Goal: Task Accomplishment & Management: Manage account settings

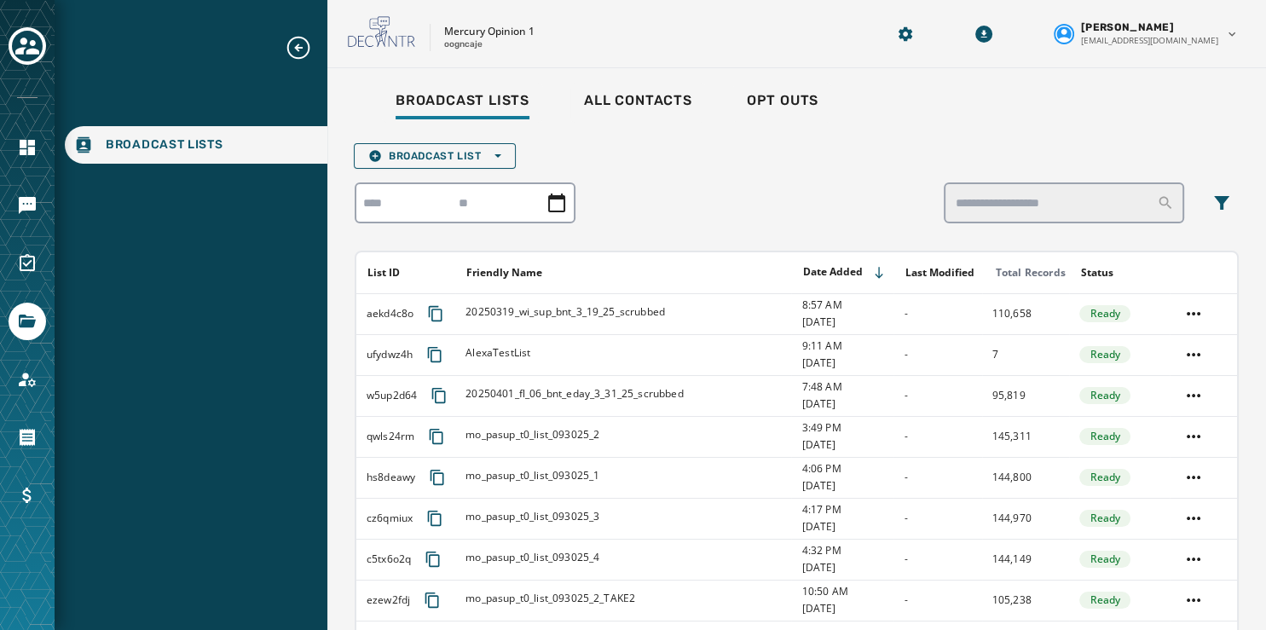
scroll to position [118, 0]
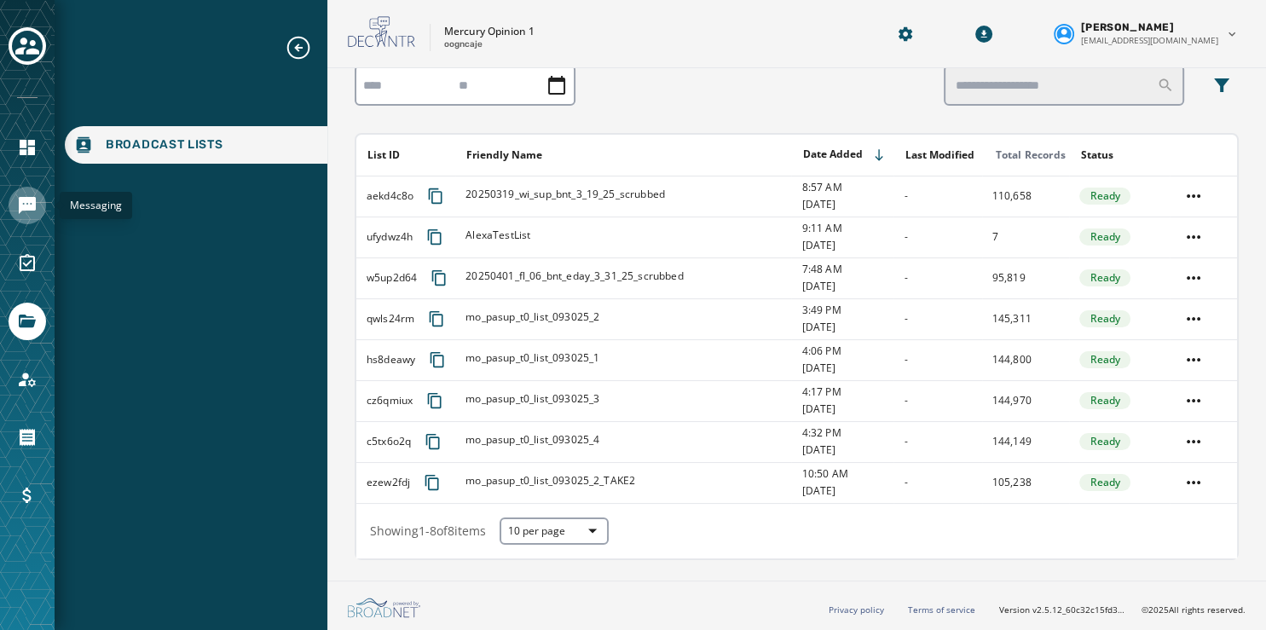
click at [29, 195] on icon "Navigate to Messaging" at bounding box center [27, 205] width 20 height 20
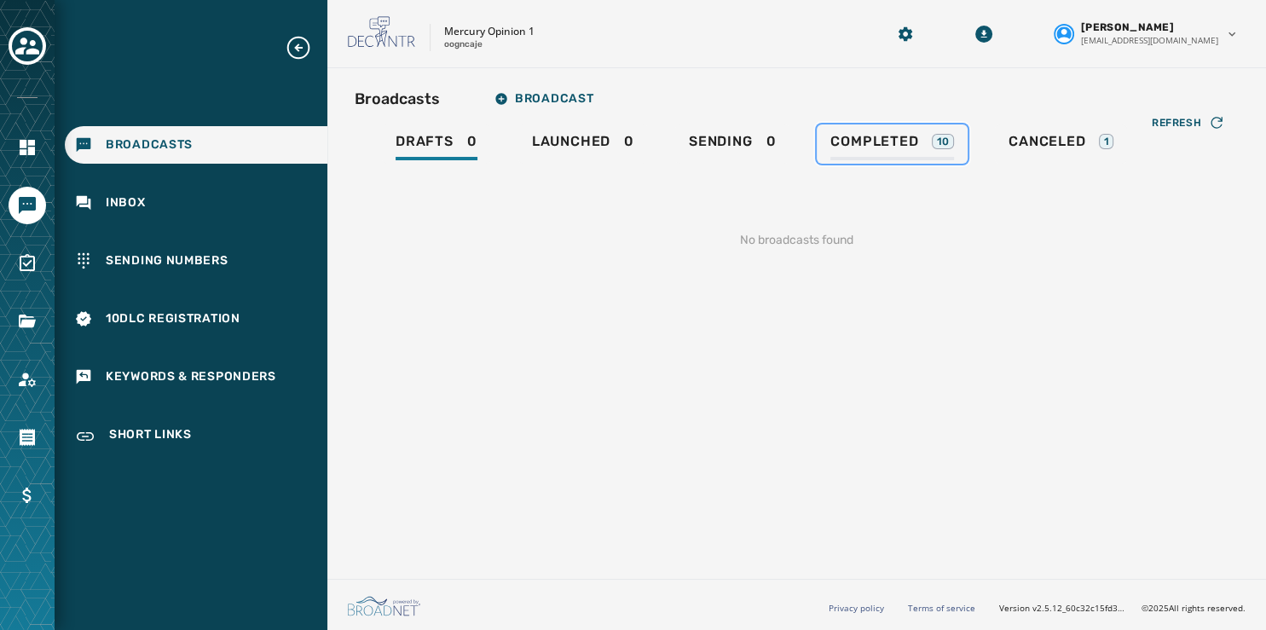
click at [868, 148] on span "Completed" at bounding box center [875, 141] width 88 height 17
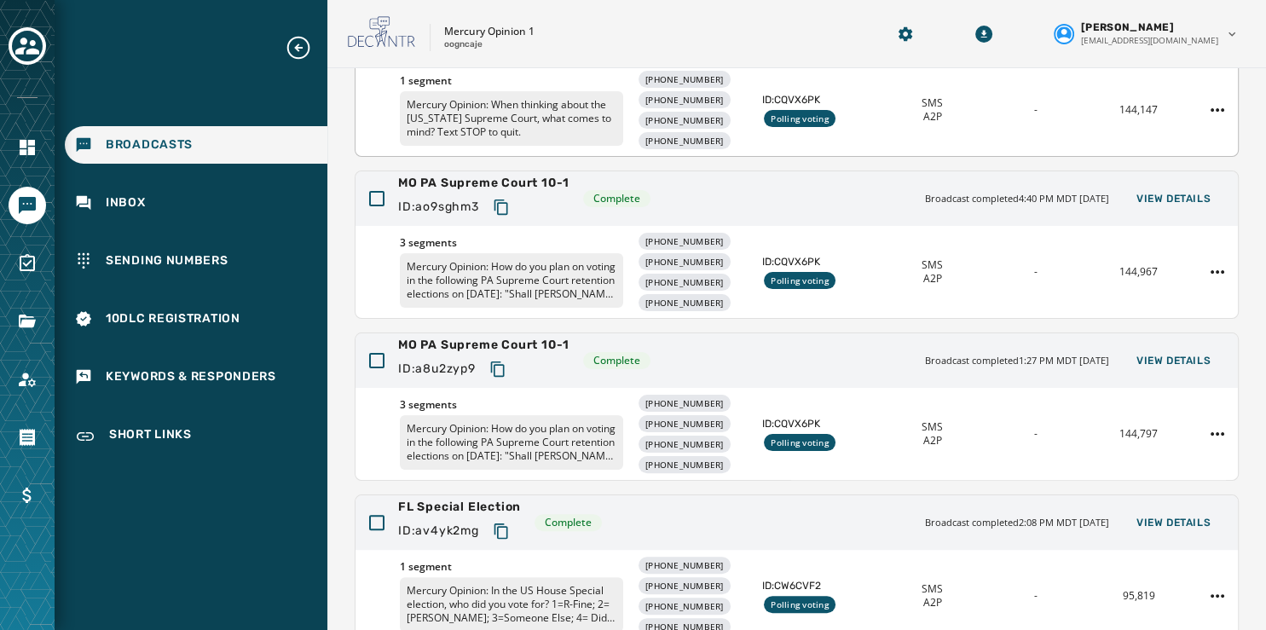
scroll to position [539, 0]
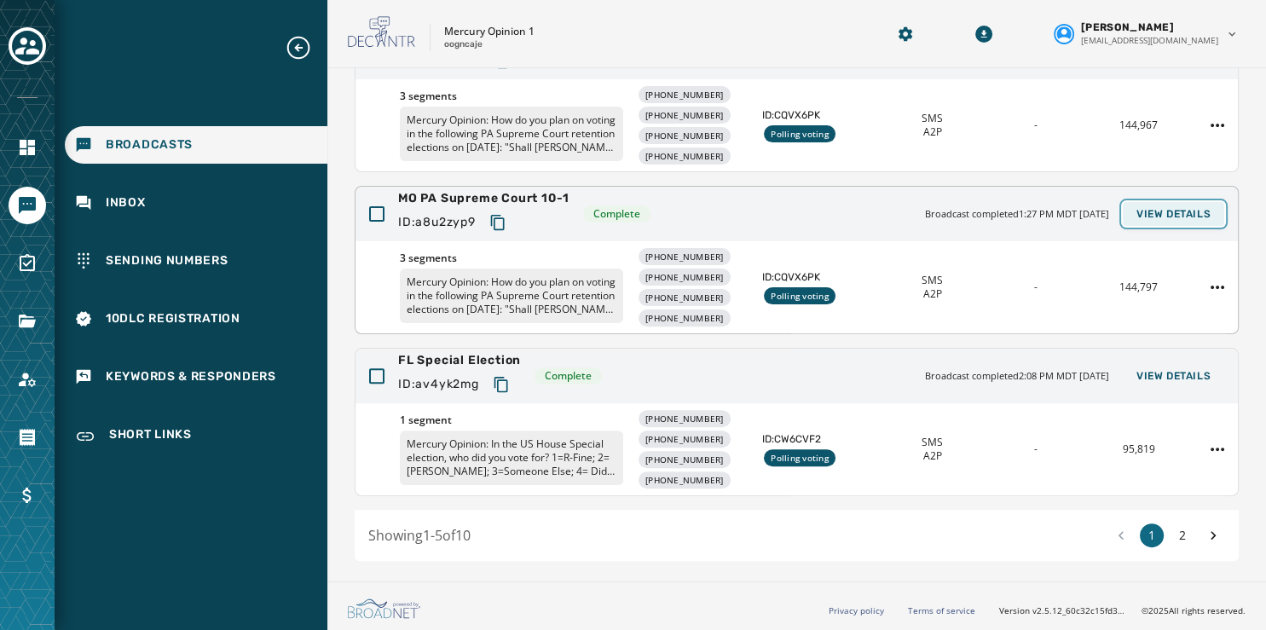
click at [1141, 205] on button "View Details" at bounding box center [1173, 214] width 101 height 24
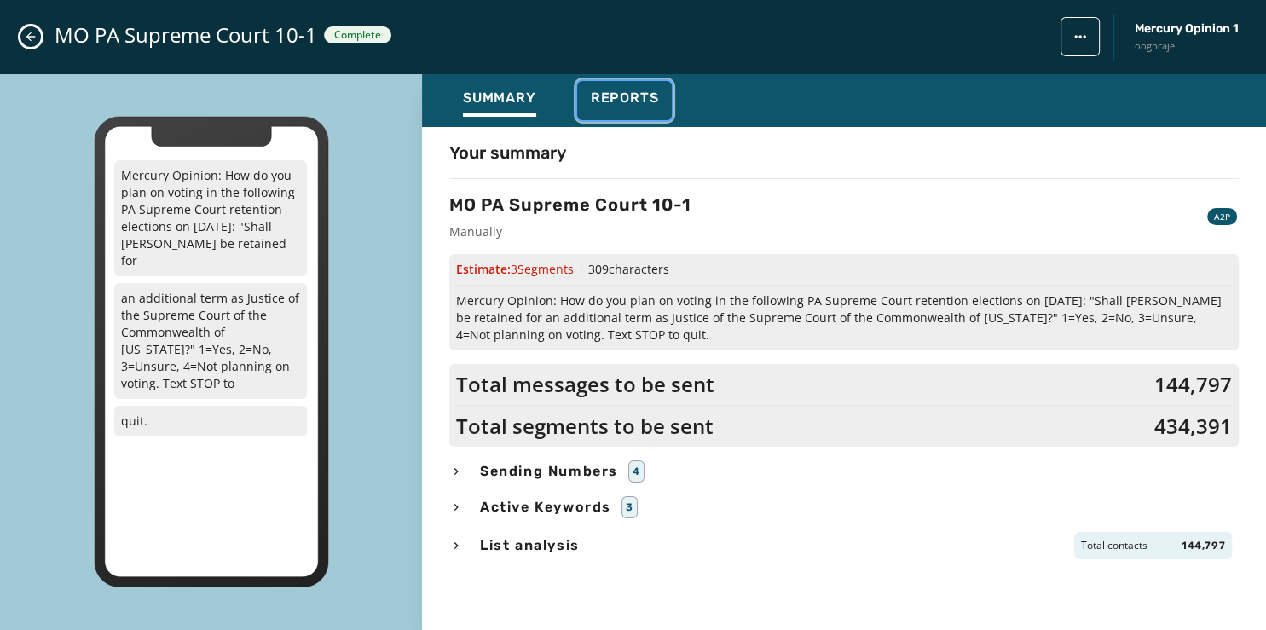
click at [626, 94] on span "Reports" at bounding box center [625, 98] width 68 height 17
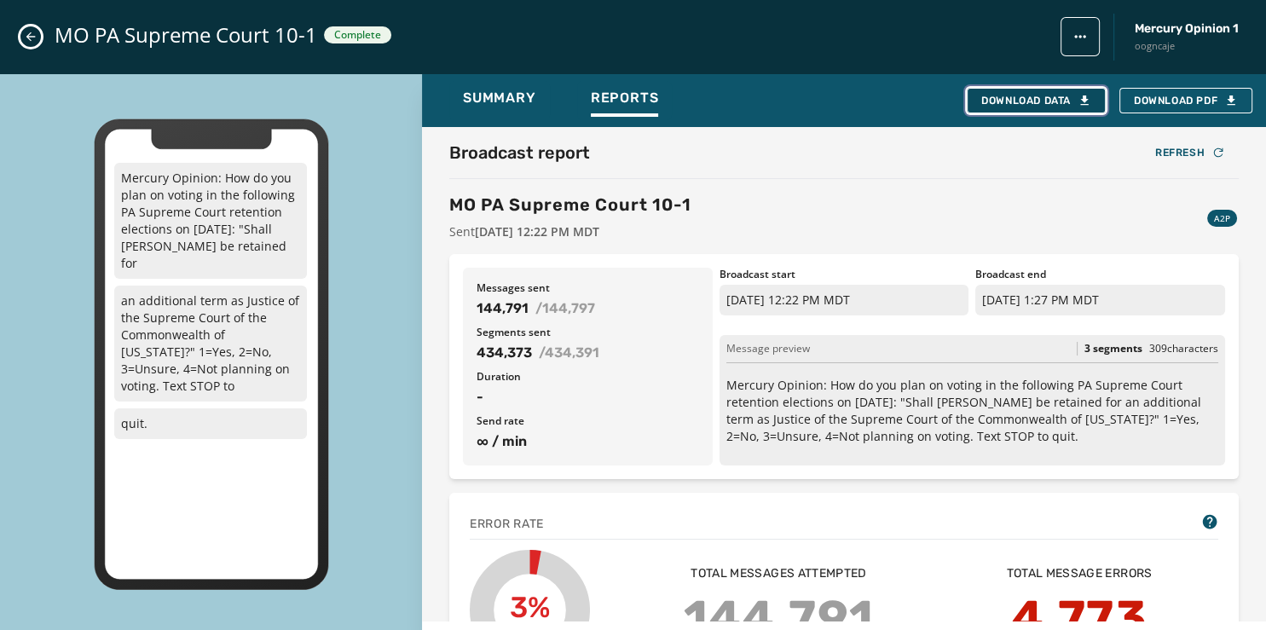
click at [1090, 96] on icon "button" at bounding box center [1085, 101] width 14 height 14
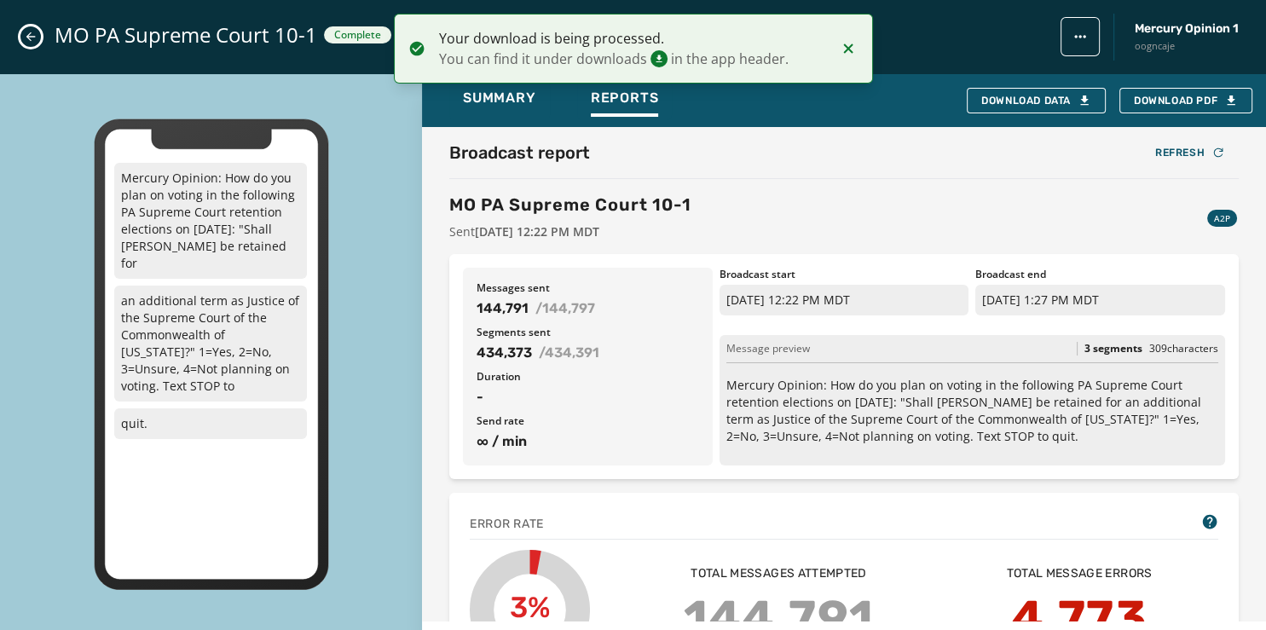
click at [32, 32] on icon "Close admin drawer" at bounding box center [31, 37] width 14 height 14
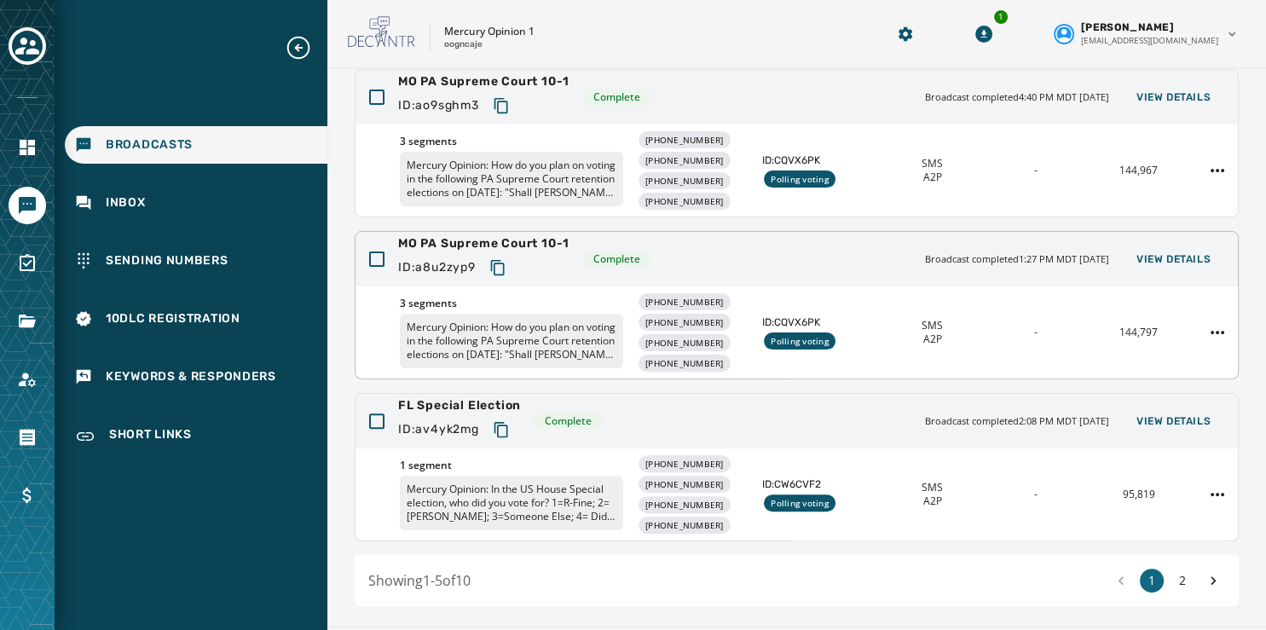
scroll to position [467, 0]
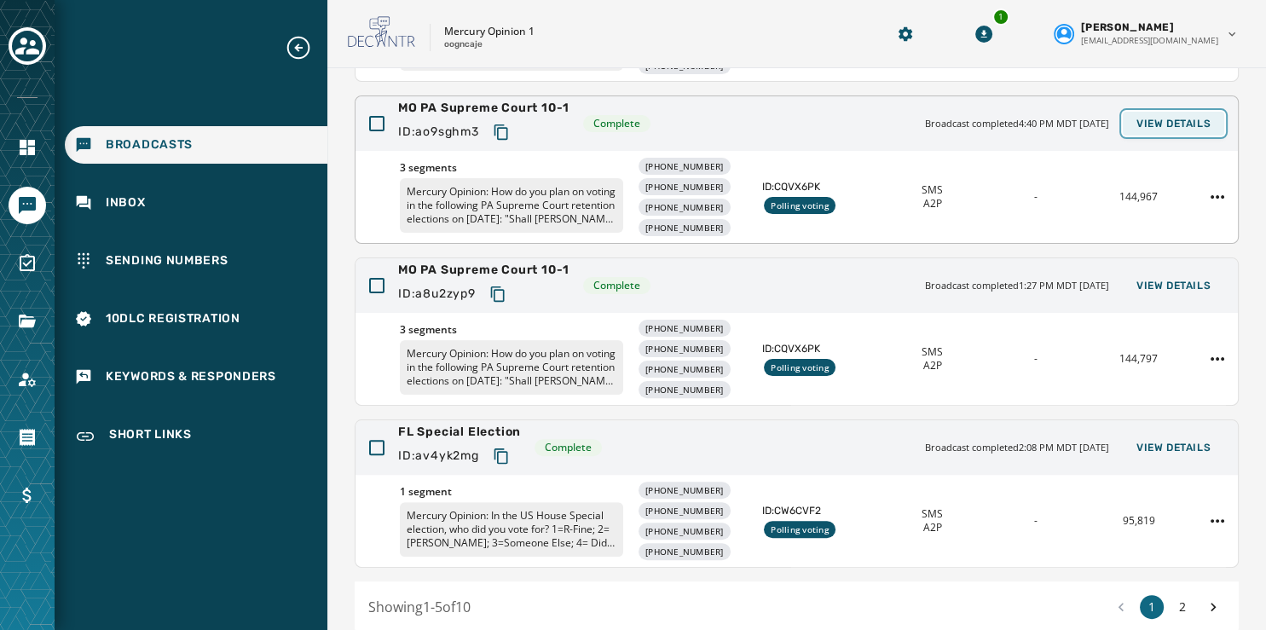
click at [1137, 122] on span "View Details" at bounding box center [1174, 124] width 74 height 14
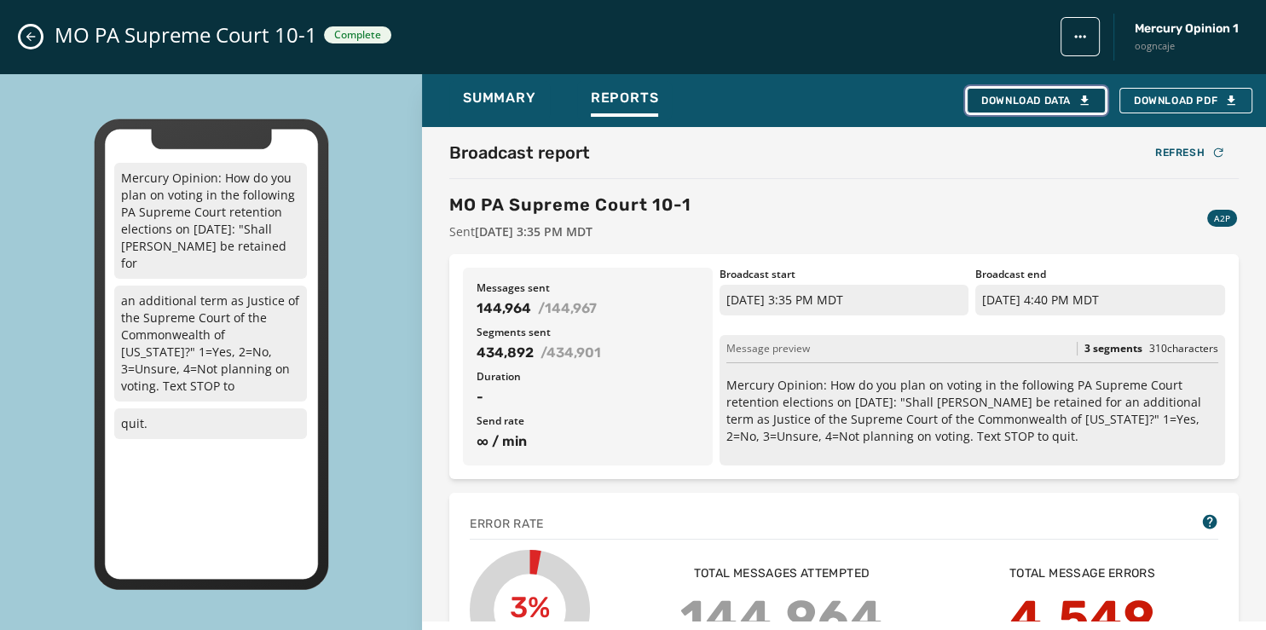
click at [1072, 97] on div "Download Data" at bounding box center [1036, 101] width 110 height 14
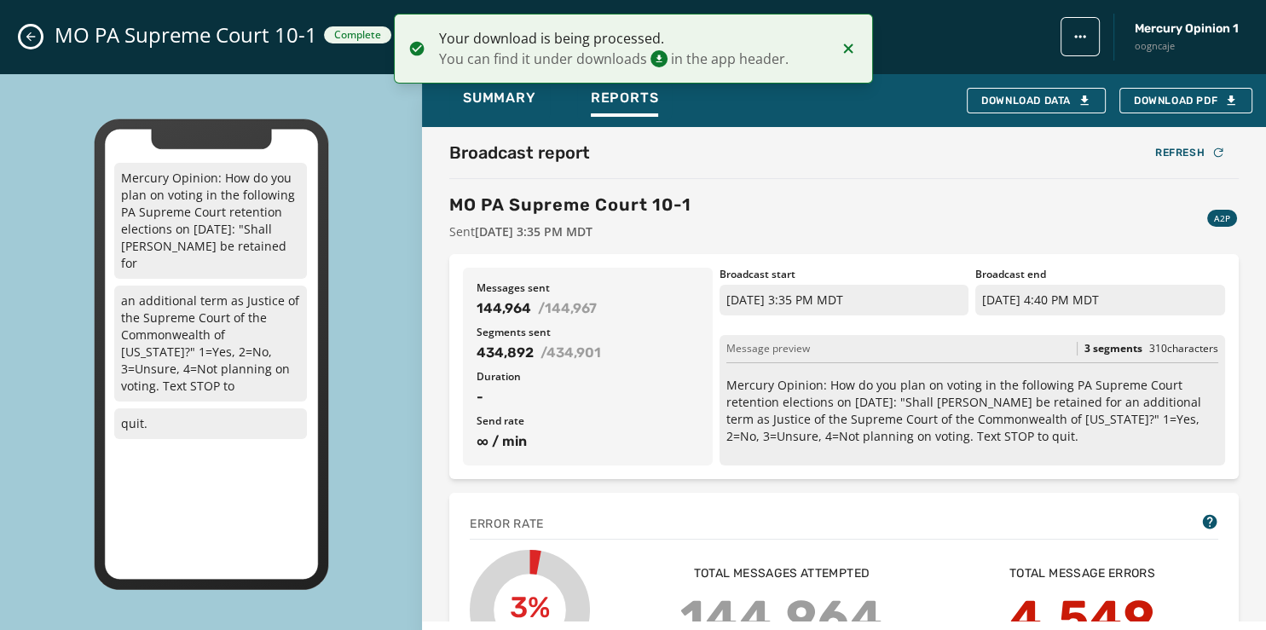
click at [29, 33] on icon "Close admin drawer" at bounding box center [31, 37] width 14 height 14
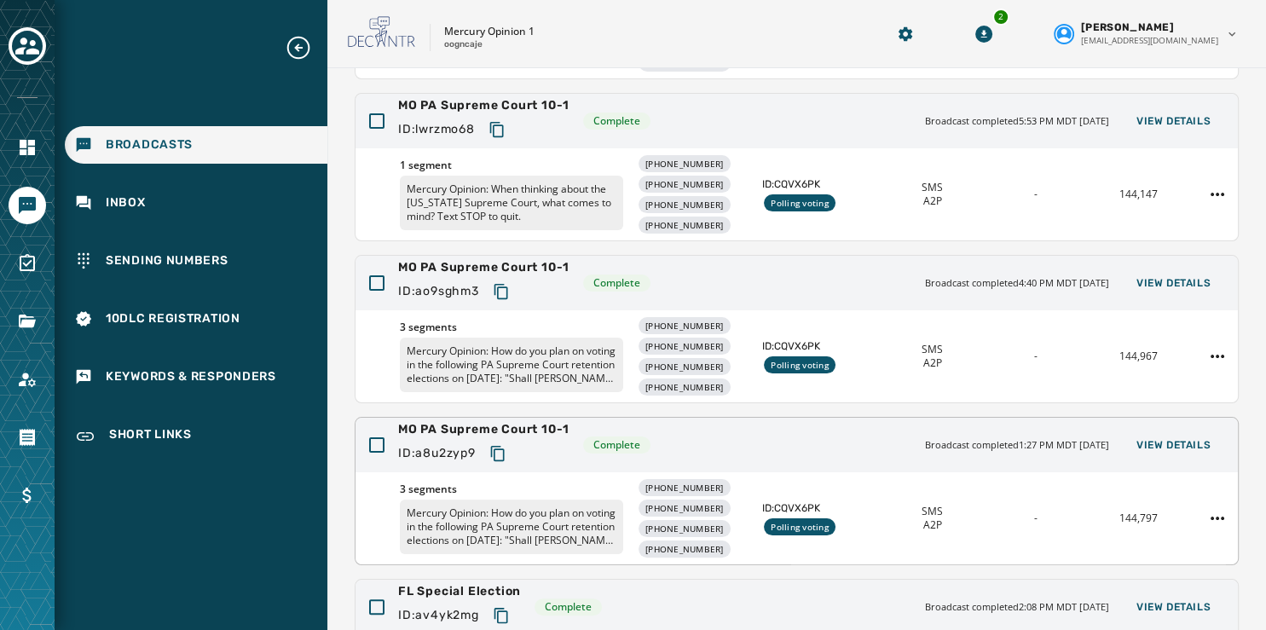
scroll to position [307, 0]
click at [1176, 115] on span "View Details" at bounding box center [1174, 122] width 74 height 14
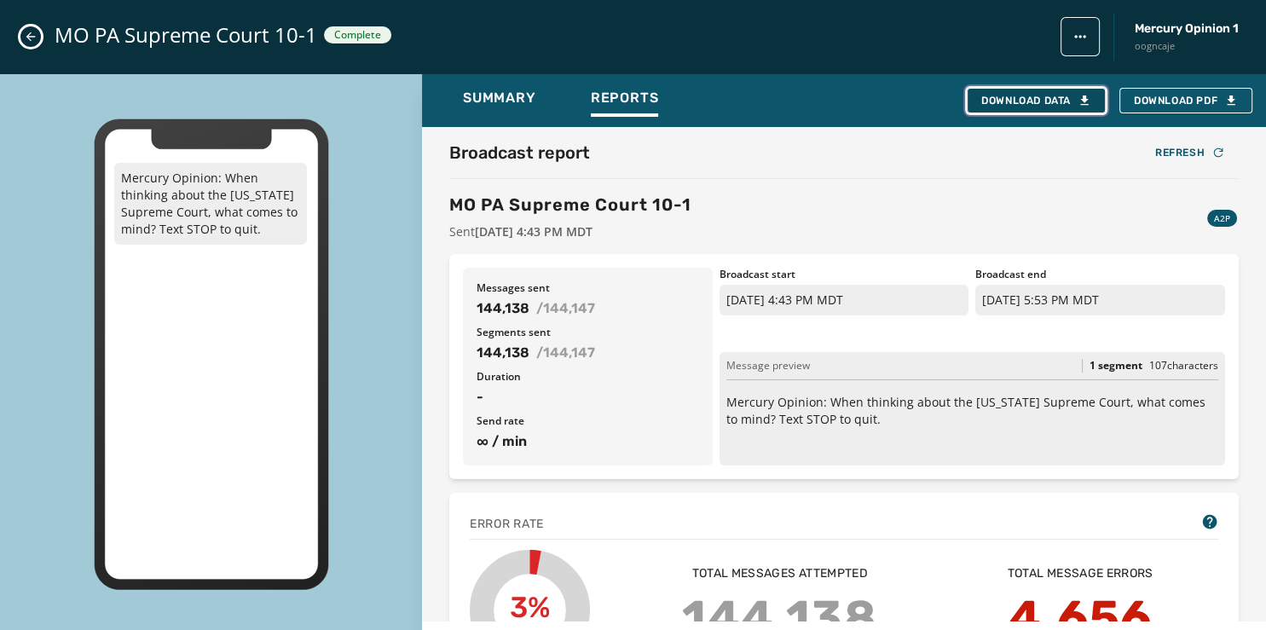
click at [1038, 97] on div "Download Data" at bounding box center [1036, 101] width 110 height 14
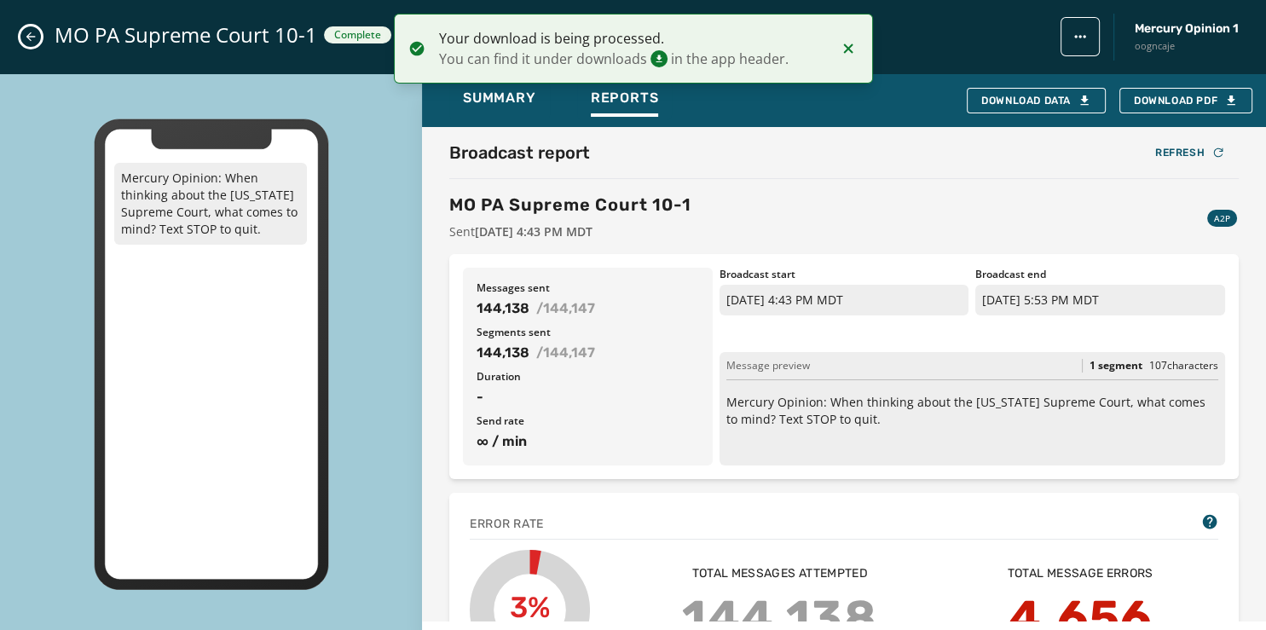
click at [24, 37] on button "Close admin drawer" at bounding box center [30, 36] width 20 height 20
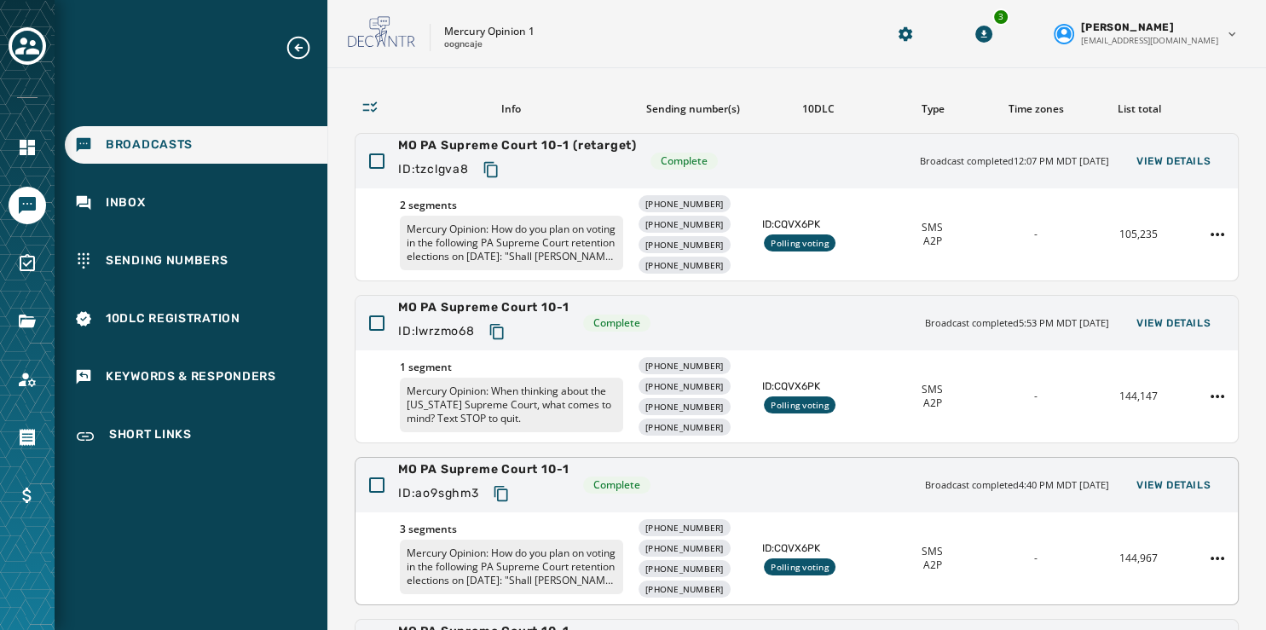
scroll to position [106, 0]
click at [1151, 157] on span "View Details" at bounding box center [1174, 161] width 74 height 14
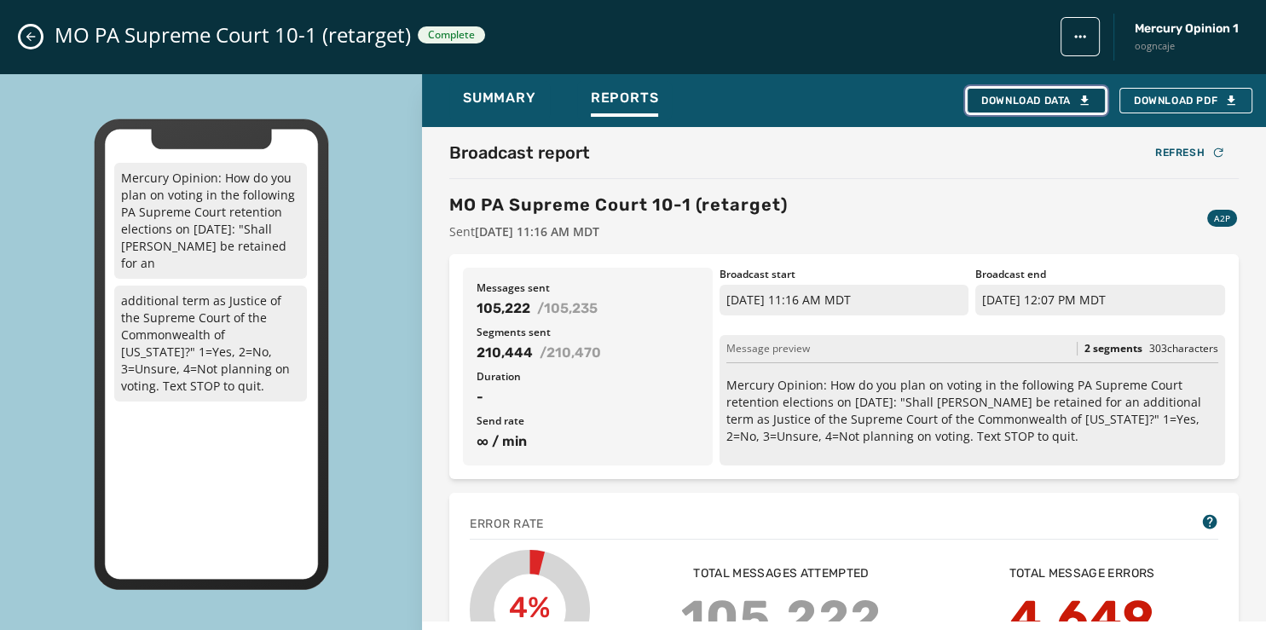
click at [1062, 95] on div "Download Data" at bounding box center [1036, 101] width 110 height 14
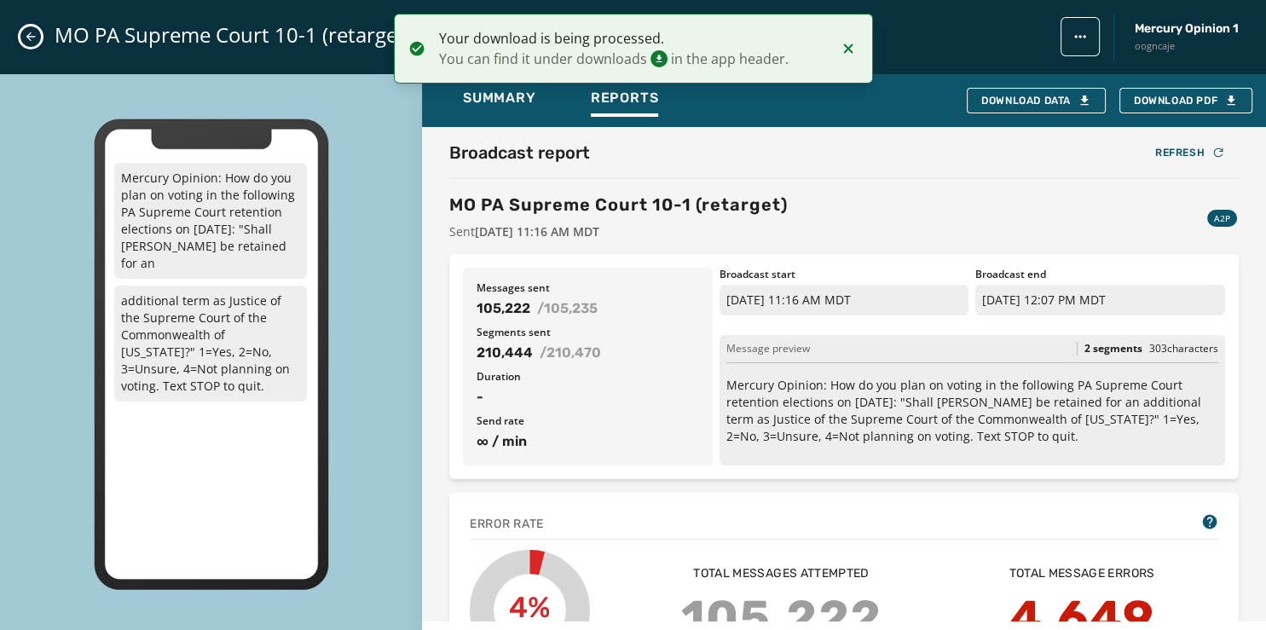
click at [24, 44] on button "Close admin drawer" at bounding box center [30, 36] width 20 height 20
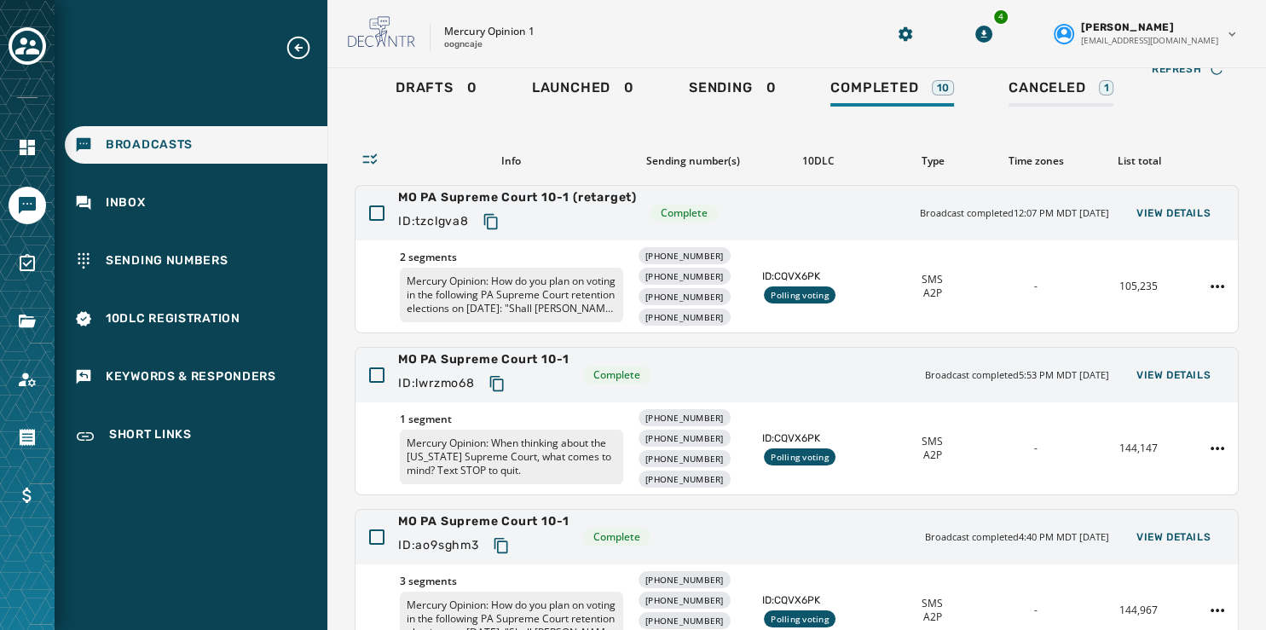
scroll to position [55, 0]
click at [1061, 90] on span "Canceled" at bounding box center [1047, 86] width 77 height 17
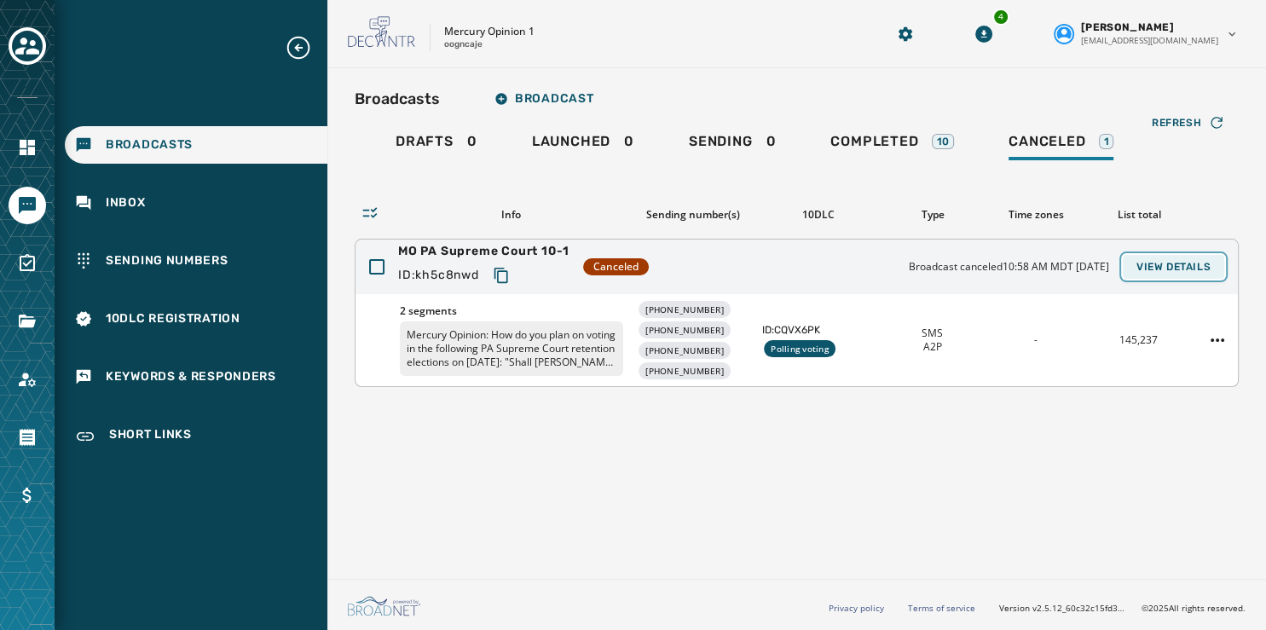
click at [1178, 267] on span "View Details" at bounding box center [1174, 267] width 74 height 14
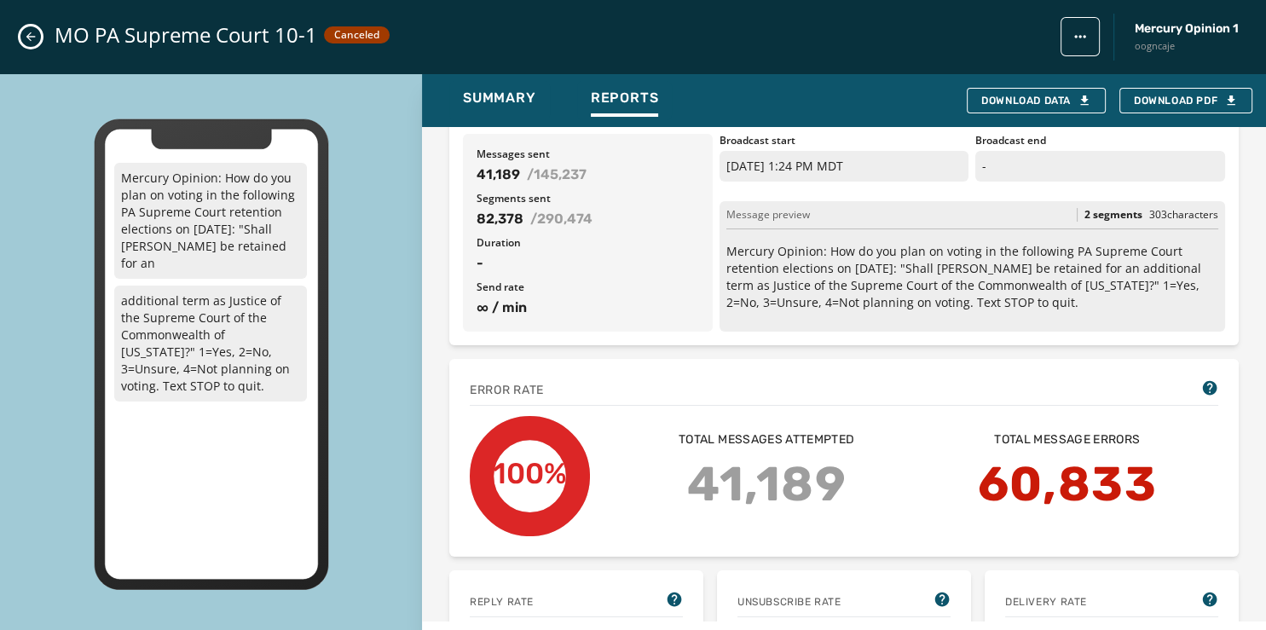
scroll to position [133, 0]
click at [28, 42] on icon "Close admin drawer" at bounding box center [31, 37] width 14 height 14
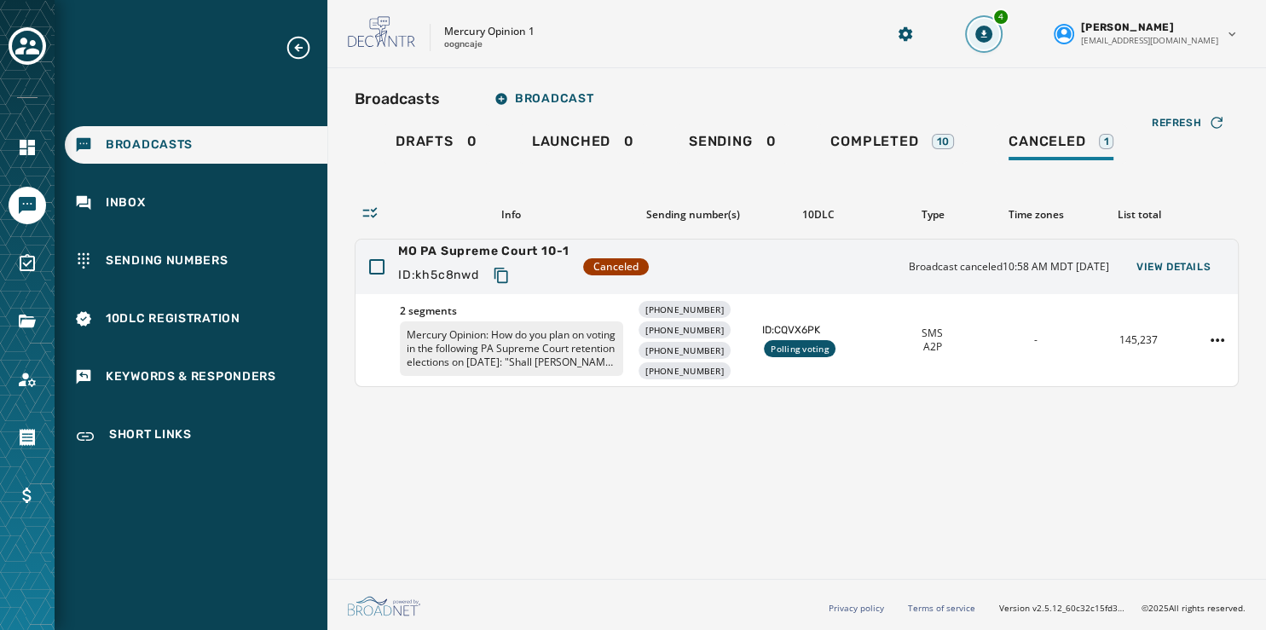
click at [987, 32] on icon "Download Menu" at bounding box center [984, 34] width 6 height 8
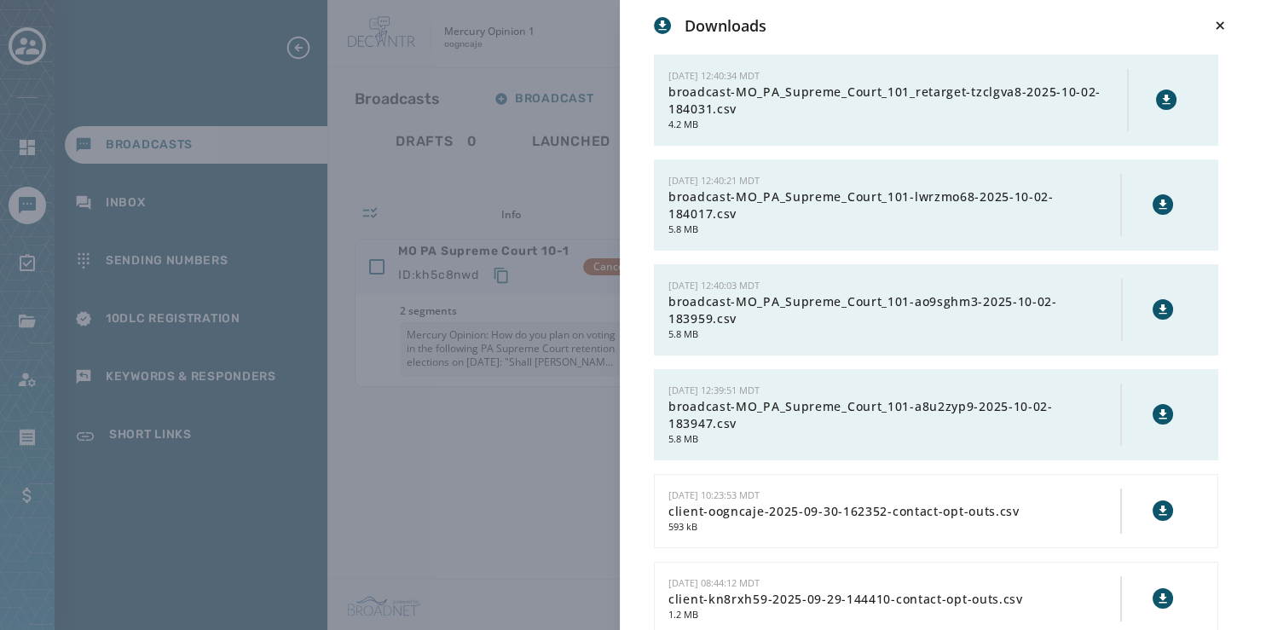
click at [1156, 414] on icon at bounding box center [1163, 415] width 14 height 14
click at [1156, 310] on icon at bounding box center [1163, 310] width 14 height 14
click at [1159, 200] on icon at bounding box center [1163, 204] width 8 height 9
click at [1162, 95] on icon at bounding box center [1166, 99] width 8 height 9
